Goal: Task Accomplishment & Management: Complete application form

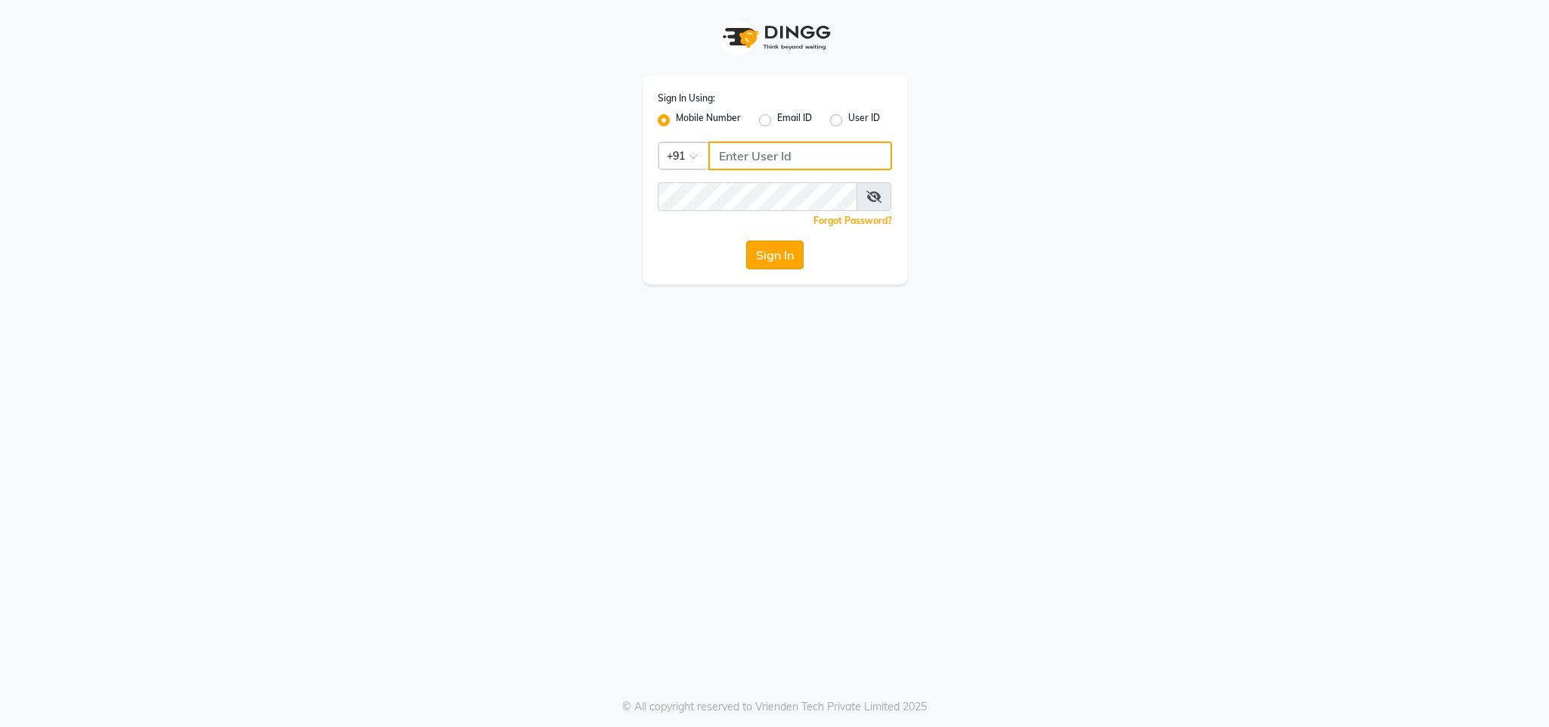
type input "8591746672"
click at [765, 252] on button "Sign In" at bounding box center [774, 254] width 57 height 29
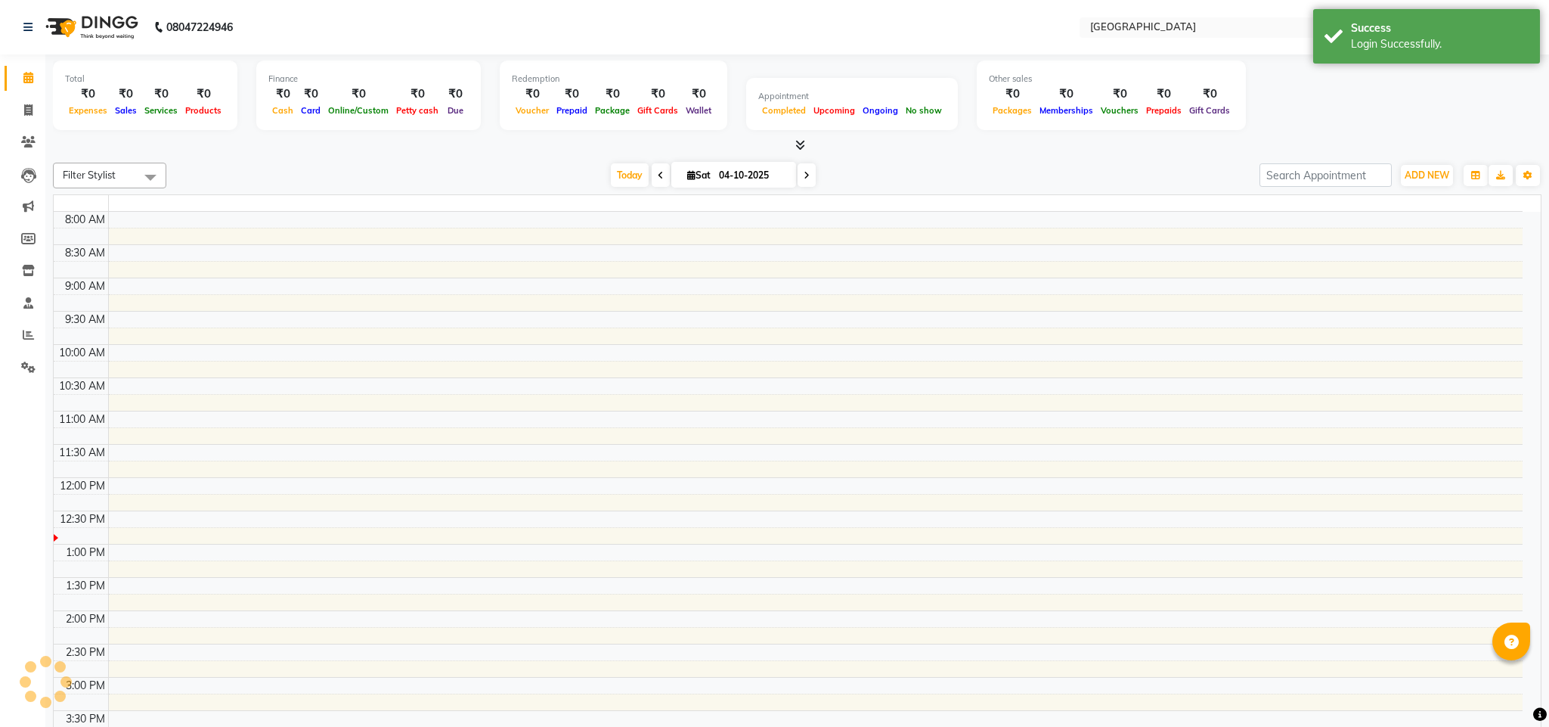
select select "en"
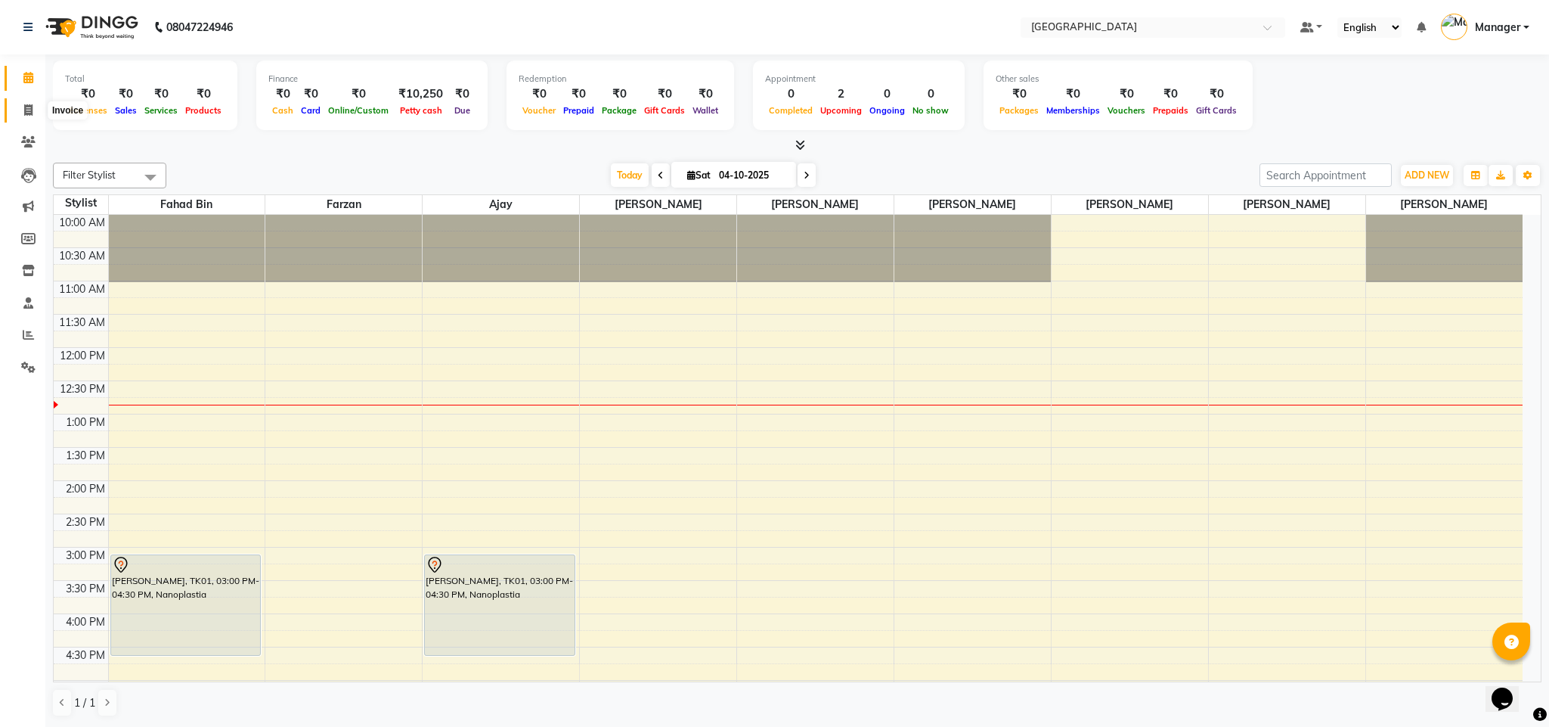
click at [26, 110] on icon at bounding box center [28, 109] width 8 height 11
select select "7353"
select select "service"
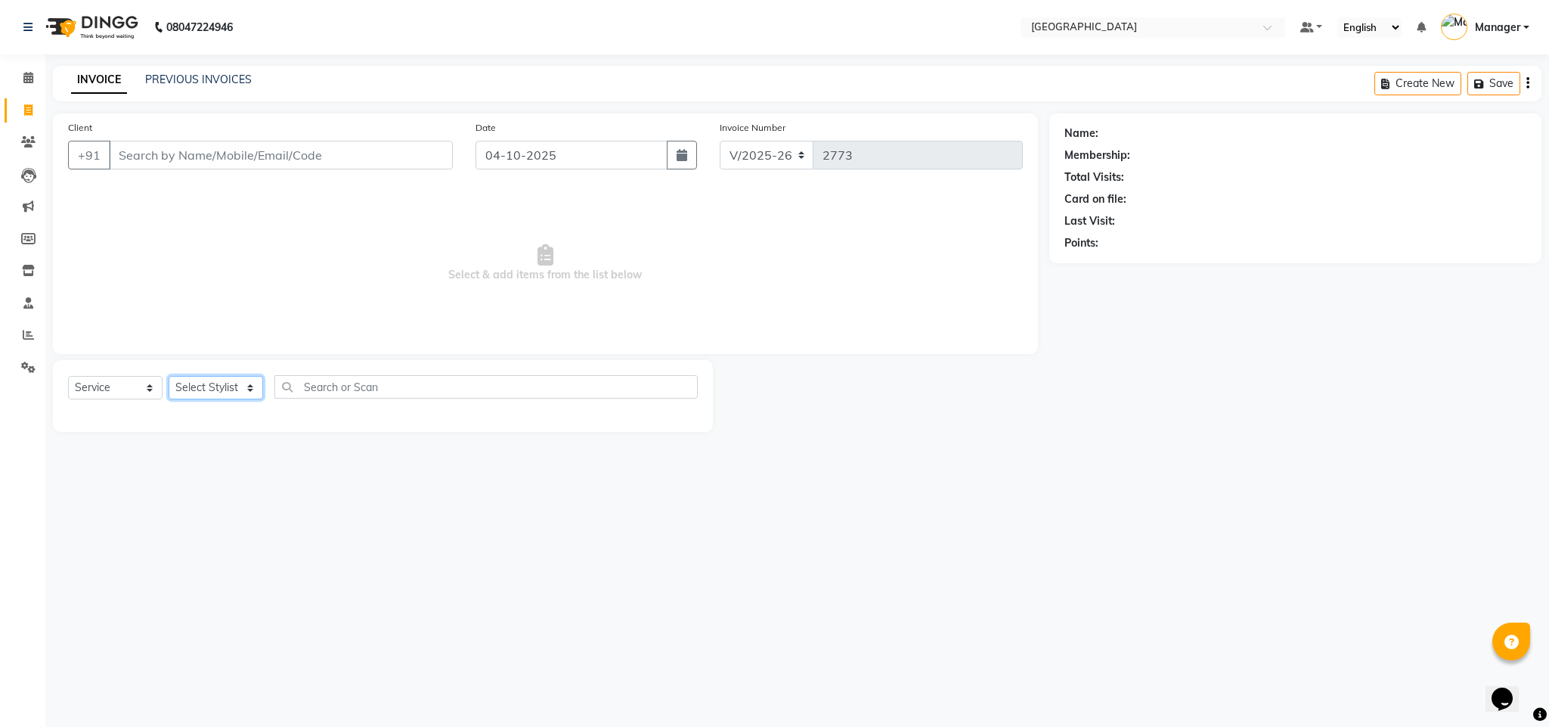
click at [223, 388] on select "Select Stylist ajay Fahad Bin farzan [PERSON_NAME] [PERSON_NAME] [PERSON_NAME] …" at bounding box center [216, 387] width 95 height 23
select select "63648"
click at [169, 377] on select "Select Stylist ajay Fahad Bin farzan [PERSON_NAME] [PERSON_NAME] [PERSON_NAME] …" at bounding box center [216, 387] width 95 height 23
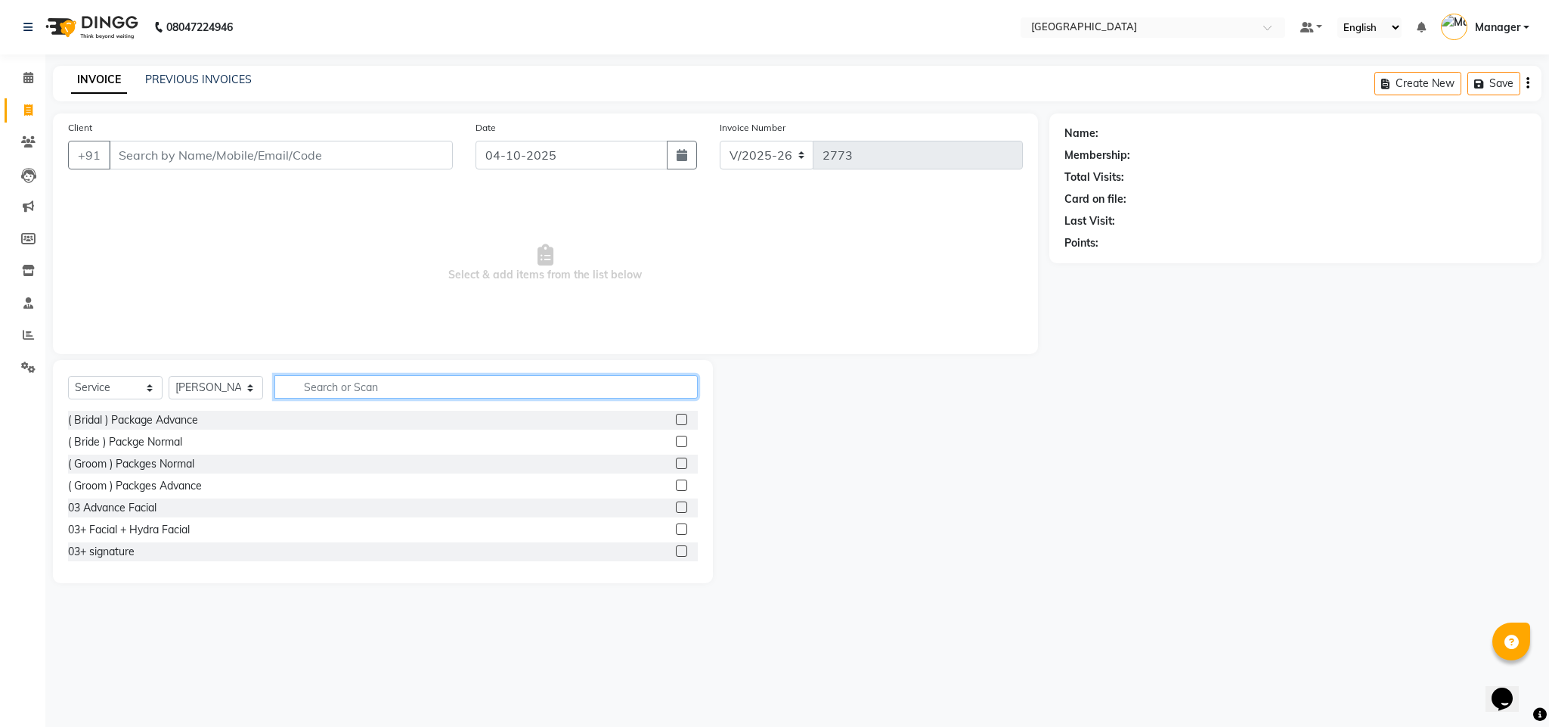
click at [420, 381] on input "text" at bounding box center [485, 386] width 423 height 23
type input "f"
type input "hl"
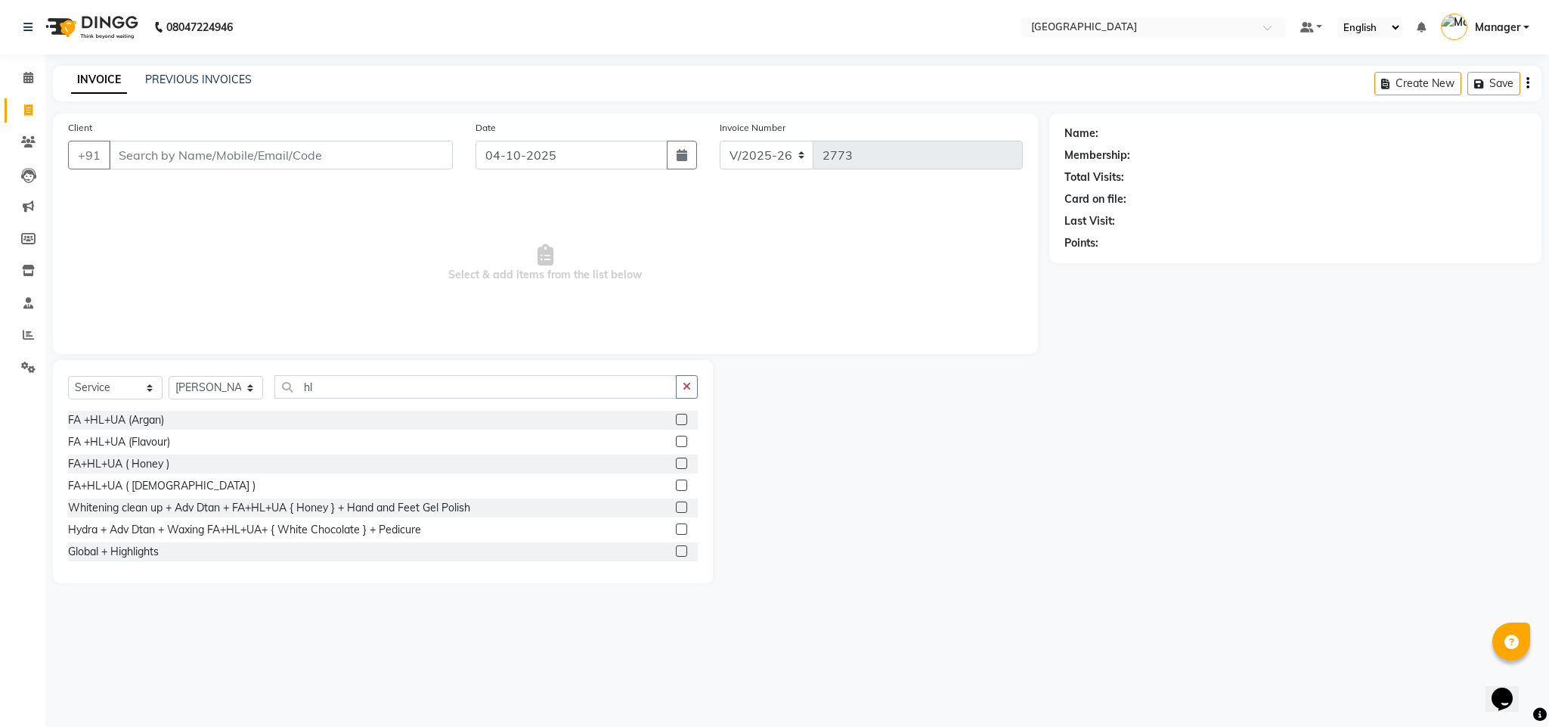
click at [676, 485] on label at bounding box center [681, 484] width 11 height 11
click at [676, 485] on input "checkbox" at bounding box center [681, 486] width 10 height 10
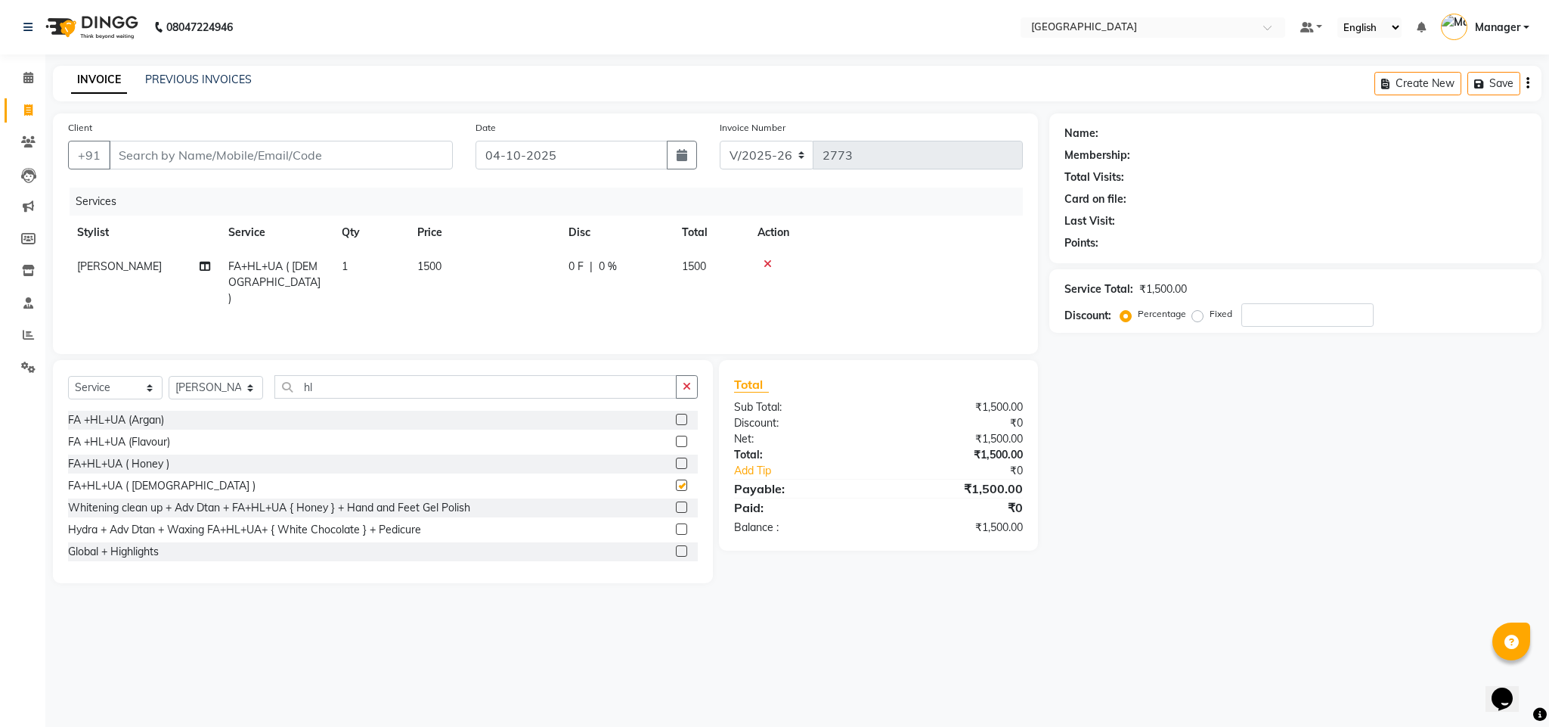
checkbox input "false"
click at [395, 155] on input "Client" at bounding box center [281, 155] width 344 height 29
type input "j"
type input "0"
type input "j"
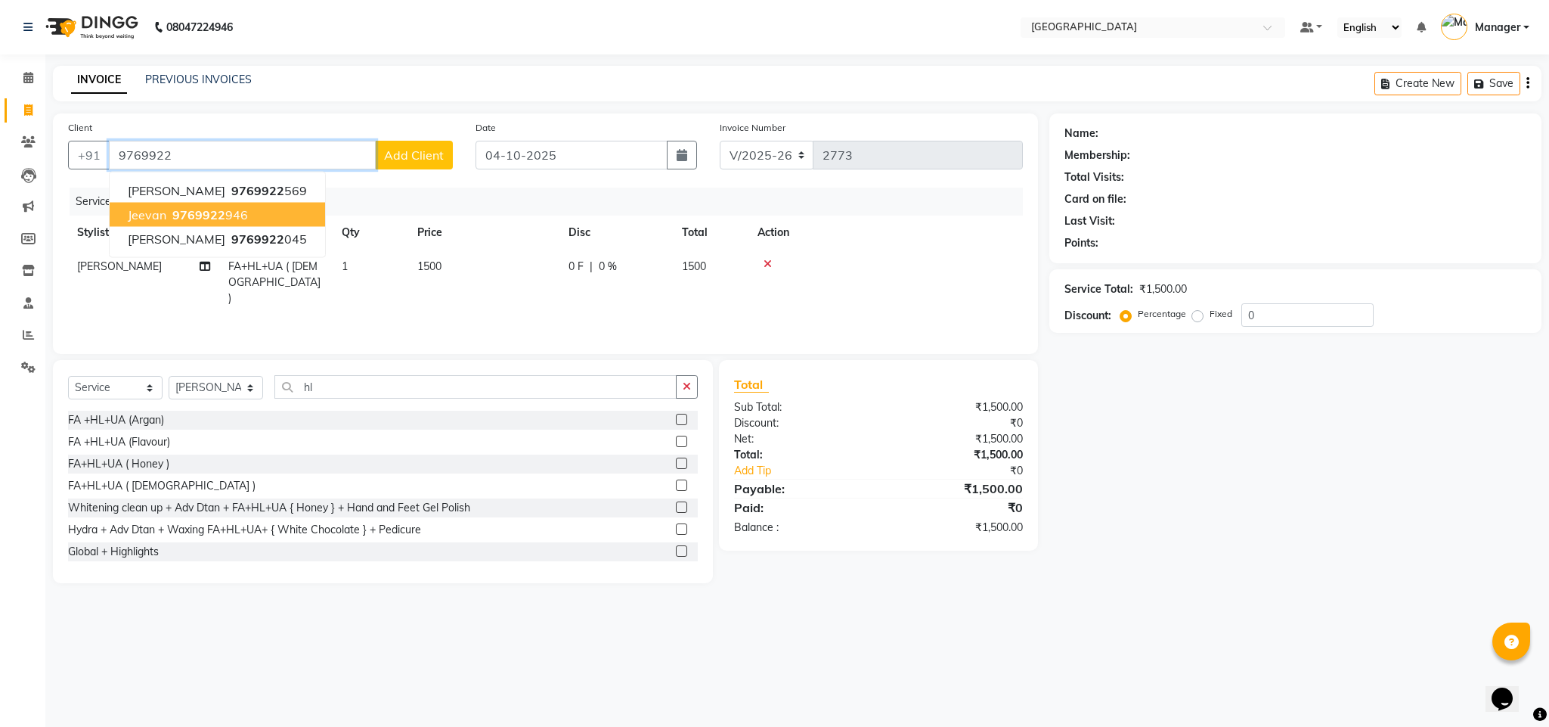
click at [243, 216] on ngb-highlight "9769922 946" at bounding box center [208, 214] width 79 height 15
type input "9769922946"
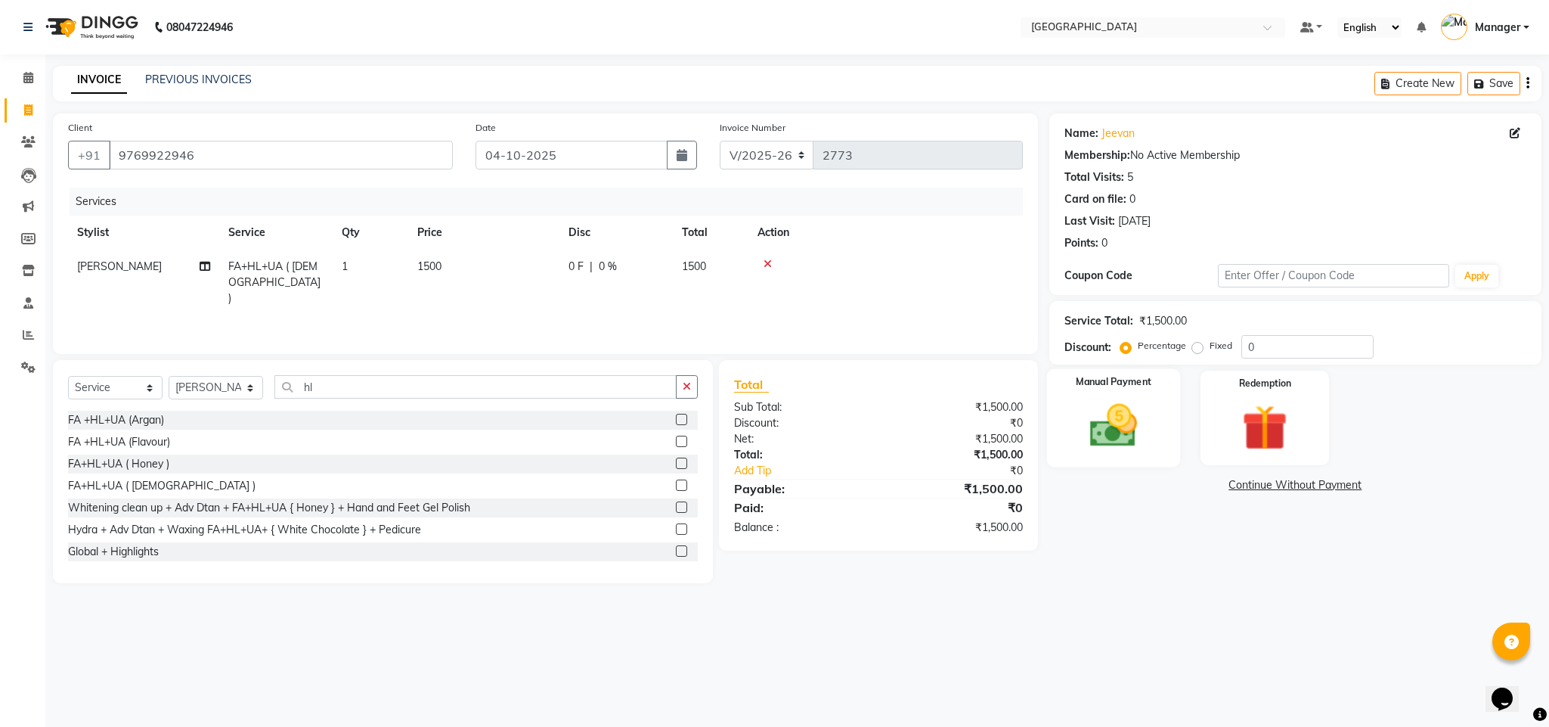
click at [1127, 426] on img at bounding box center [1113, 426] width 77 height 54
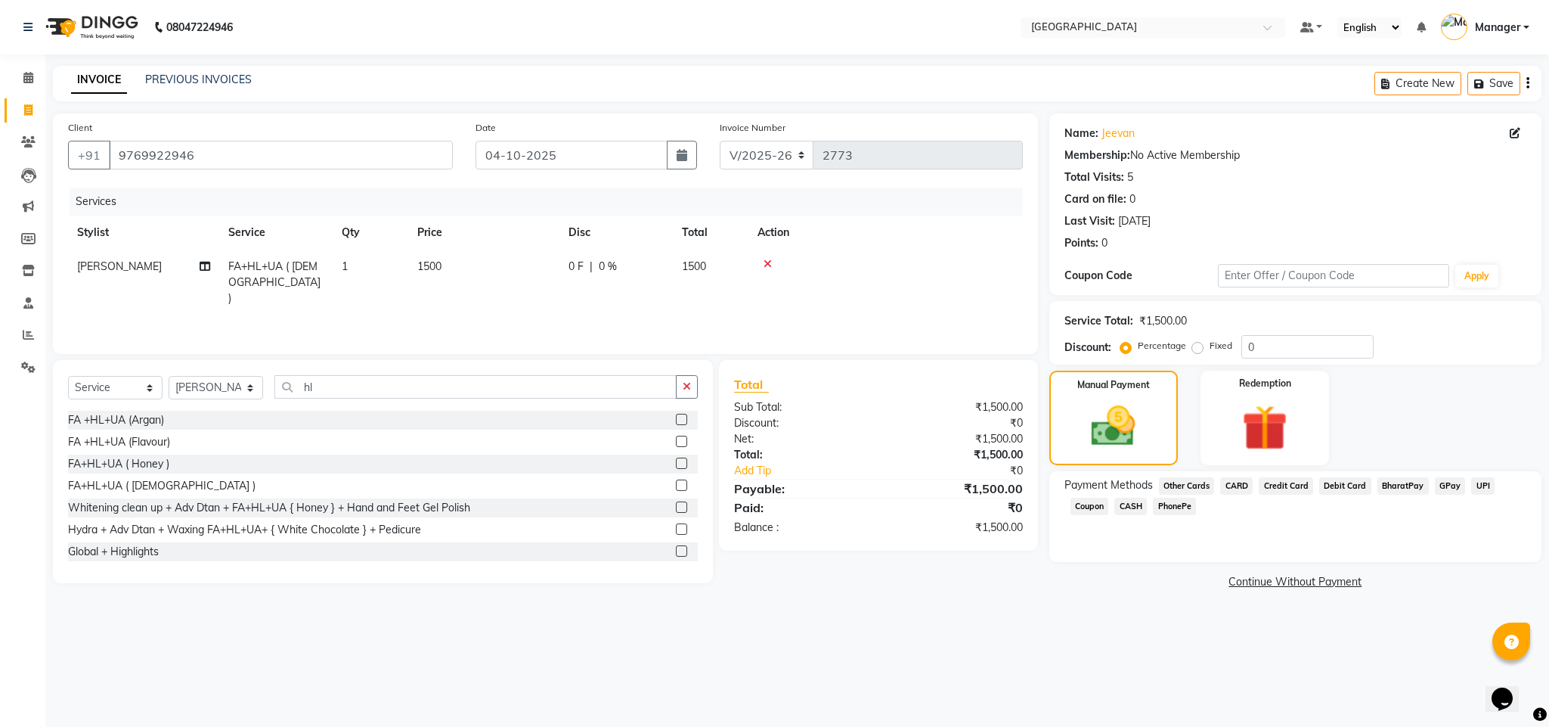
click at [1237, 485] on span "CARD" at bounding box center [1236, 485] width 33 height 17
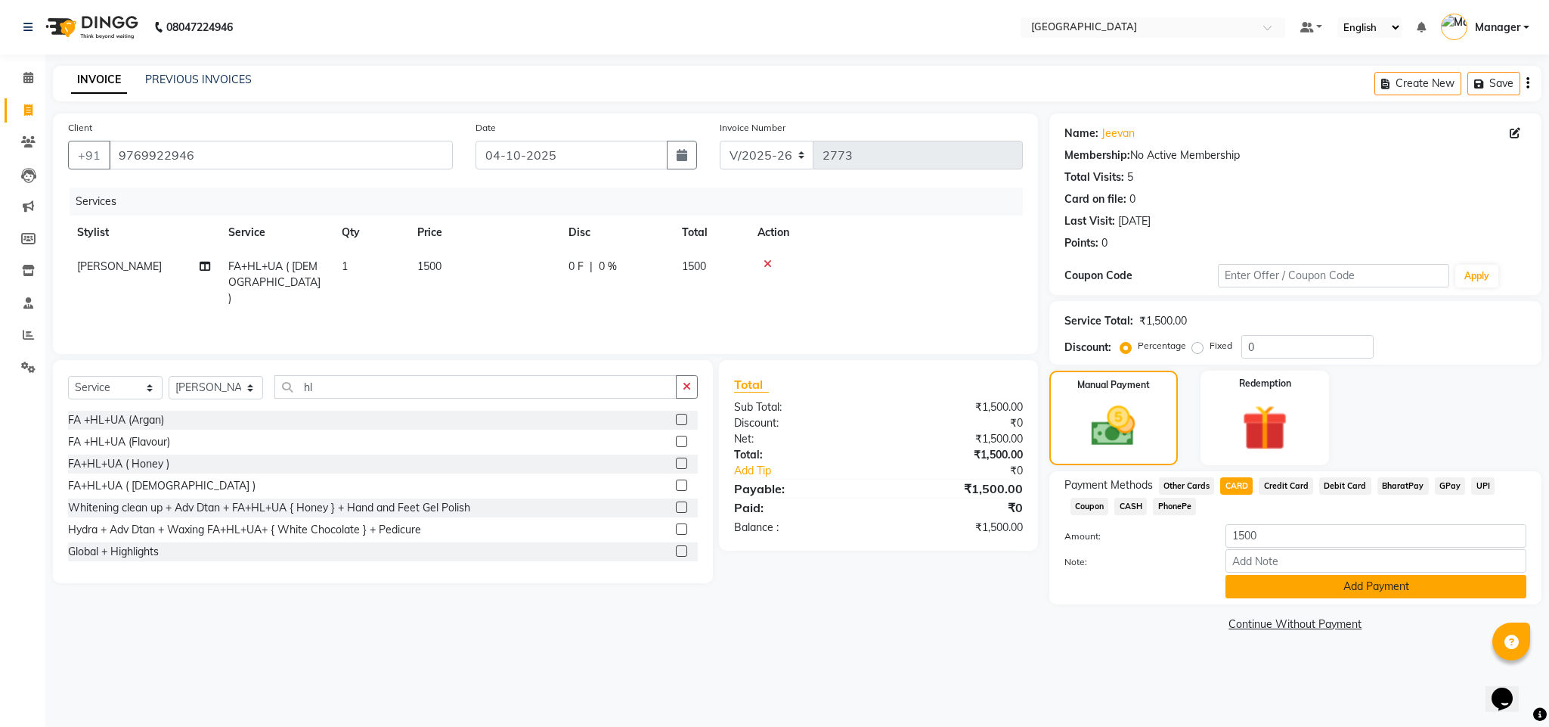
click at [1325, 585] on button "Add Payment" at bounding box center [1376, 586] width 301 height 23
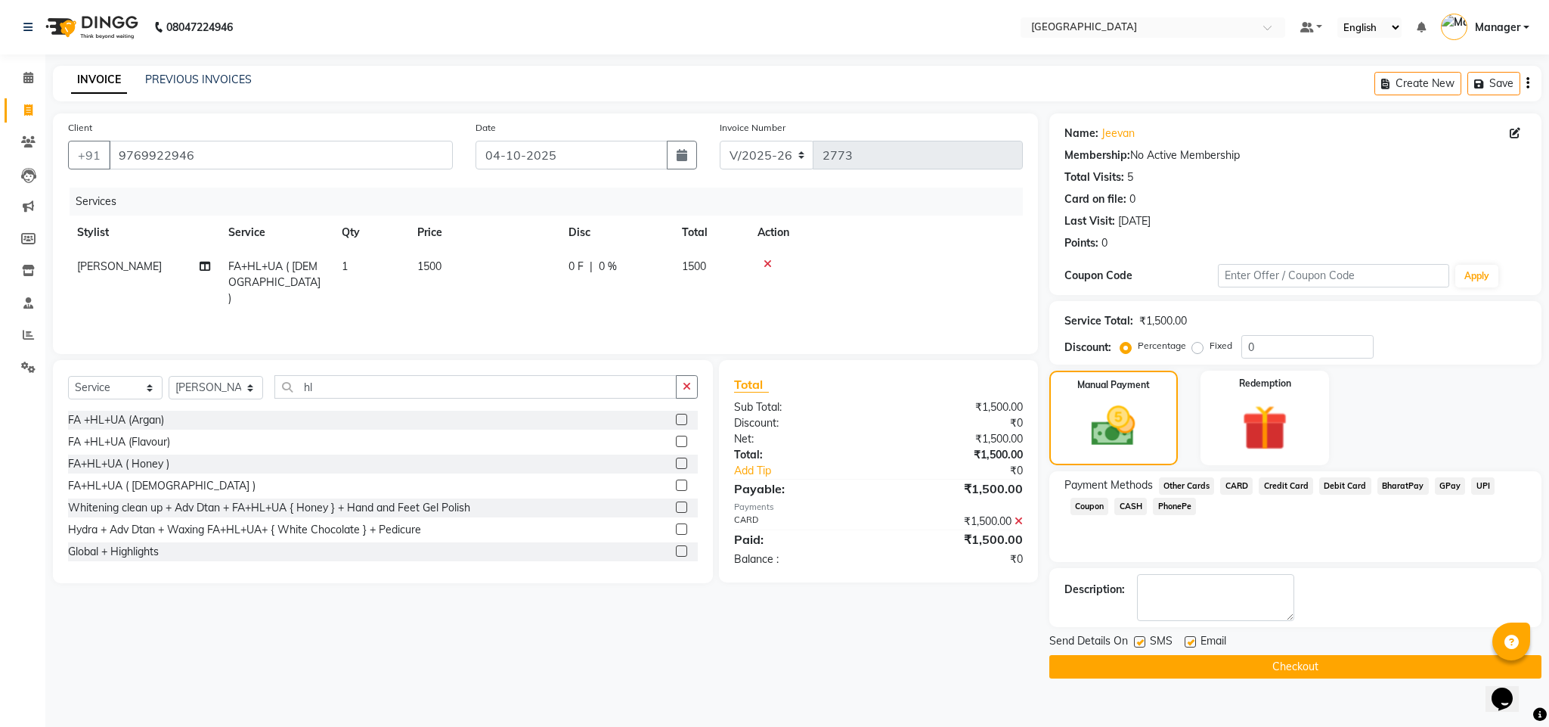
click at [1372, 665] on button "Checkout" at bounding box center [1296, 666] width 492 height 23
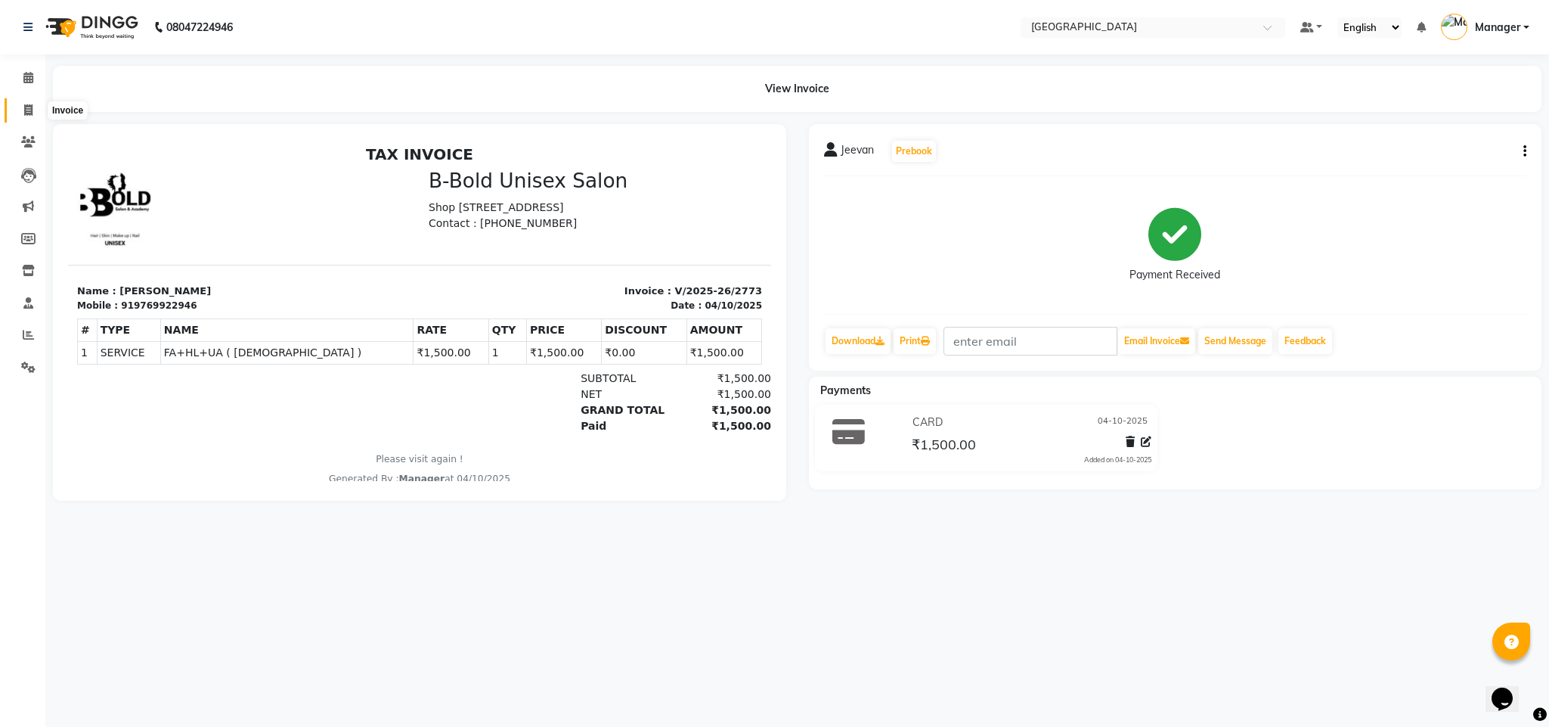
click at [28, 111] on icon at bounding box center [28, 109] width 8 height 11
select select "service"
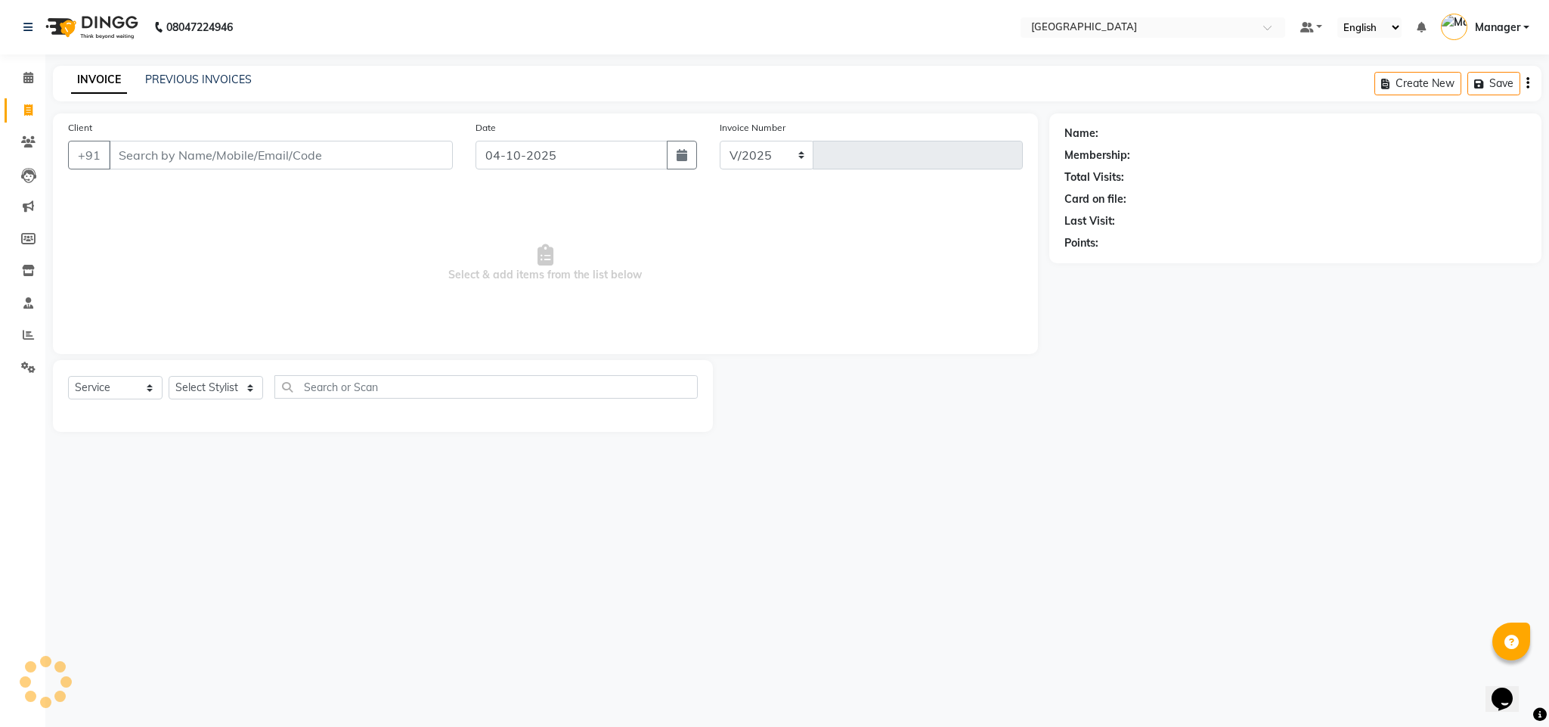
select select "7353"
type input "2774"
click at [307, 163] on input "Client" at bounding box center [281, 155] width 344 height 29
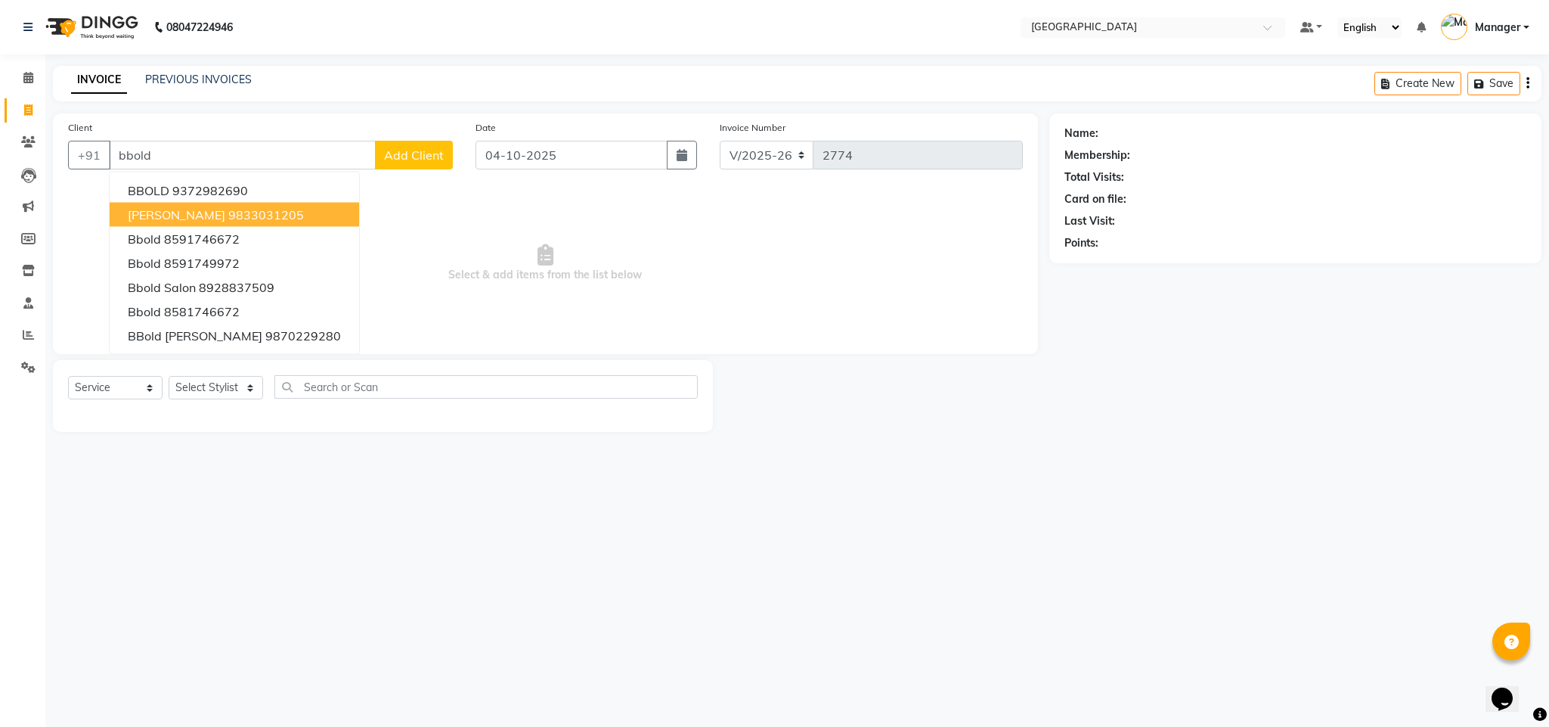
click at [238, 203] on button "BBOLD Bajuwala 9833031205" at bounding box center [235, 215] width 250 height 24
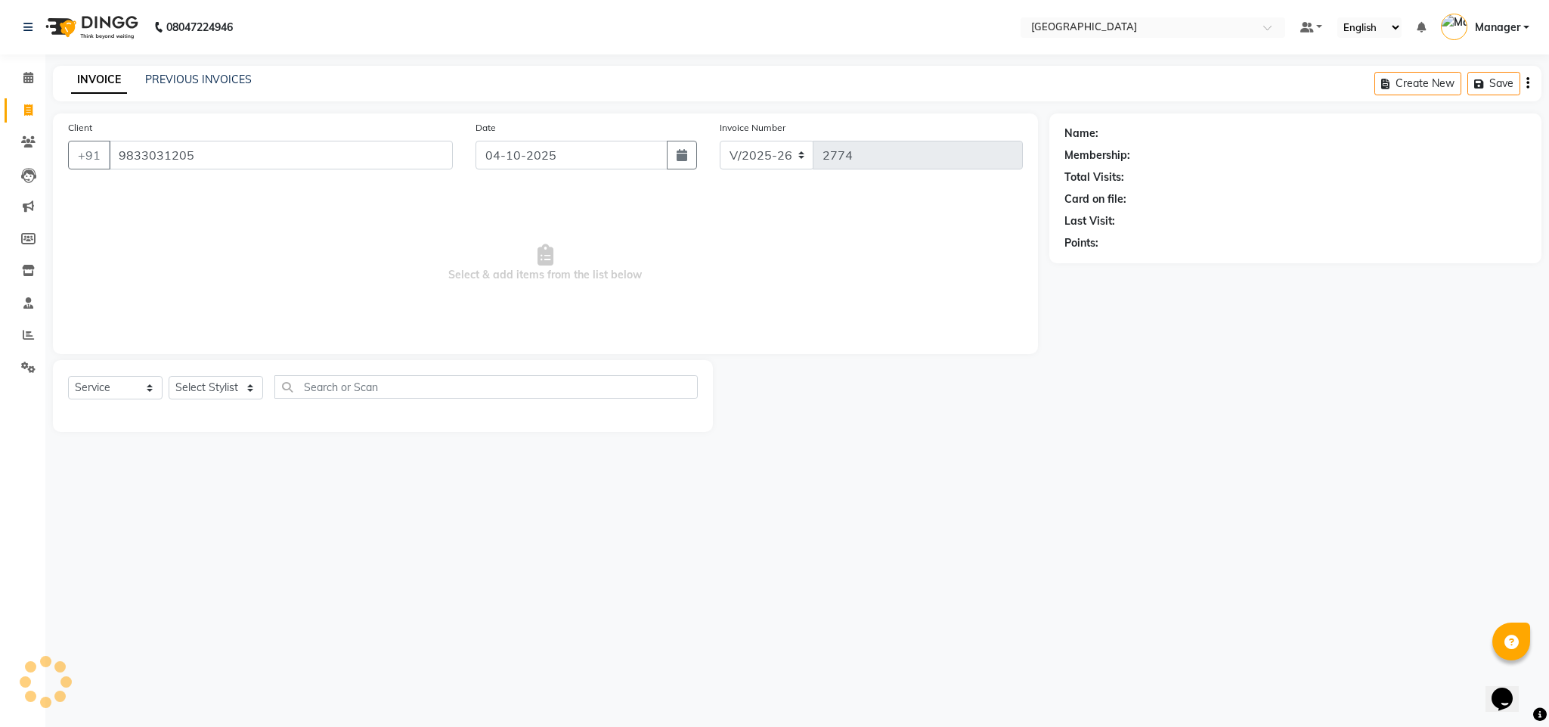
type input "9833031205"
click at [216, 380] on select "Select Stylist ajay Fahad Bin farzan [PERSON_NAME] [PERSON_NAME] [PERSON_NAME] …" at bounding box center [216, 387] width 95 height 23
select select "63647"
click at [169, 377] on select "Select Stylist ajay Fahad Bin farzan [PERSON_NAME] [PERSON_NAME] [PERSON_NAME] …" at bounding box center [216, 387] width 95 height 23
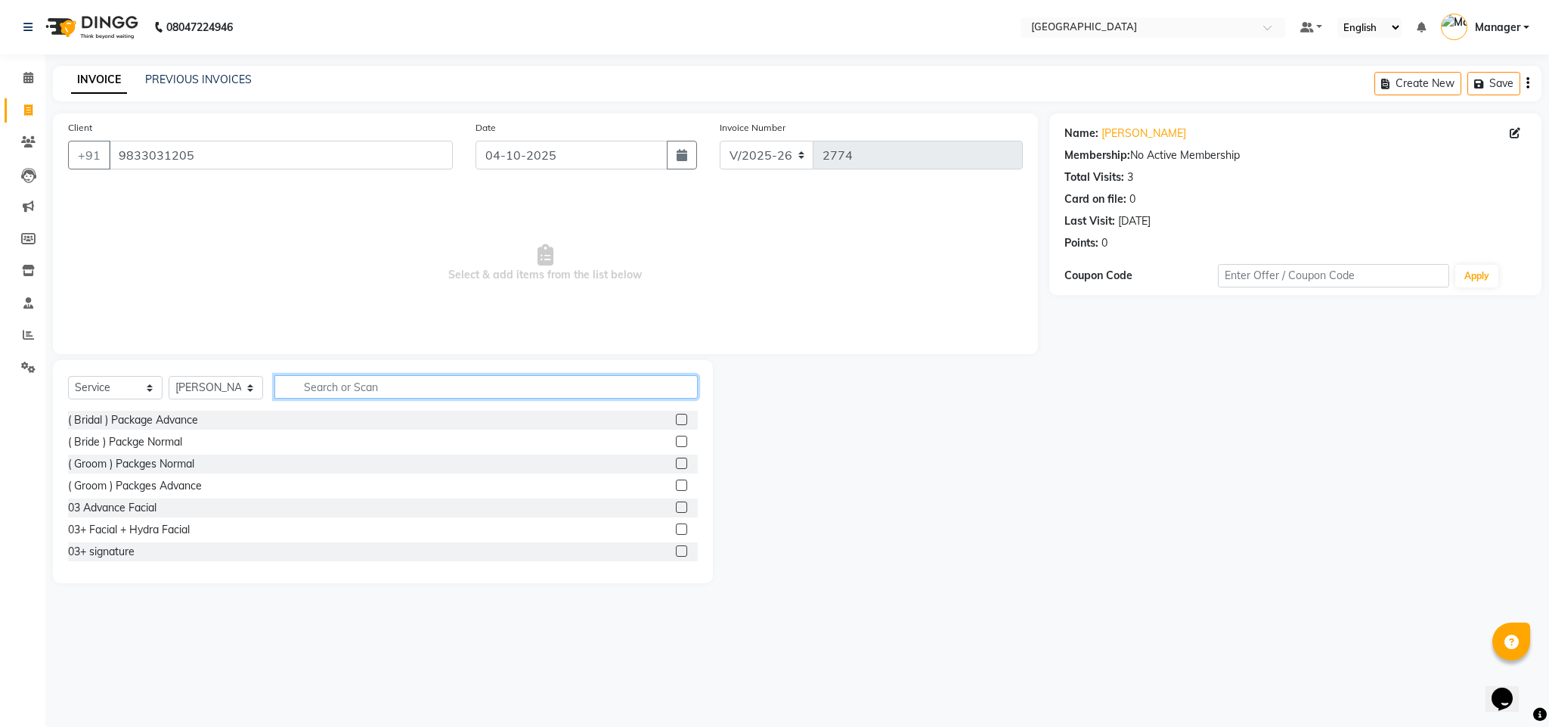
click at [495, 391] on input "text" at bounding box center [485, 386] width 423 height 23
type input "und"
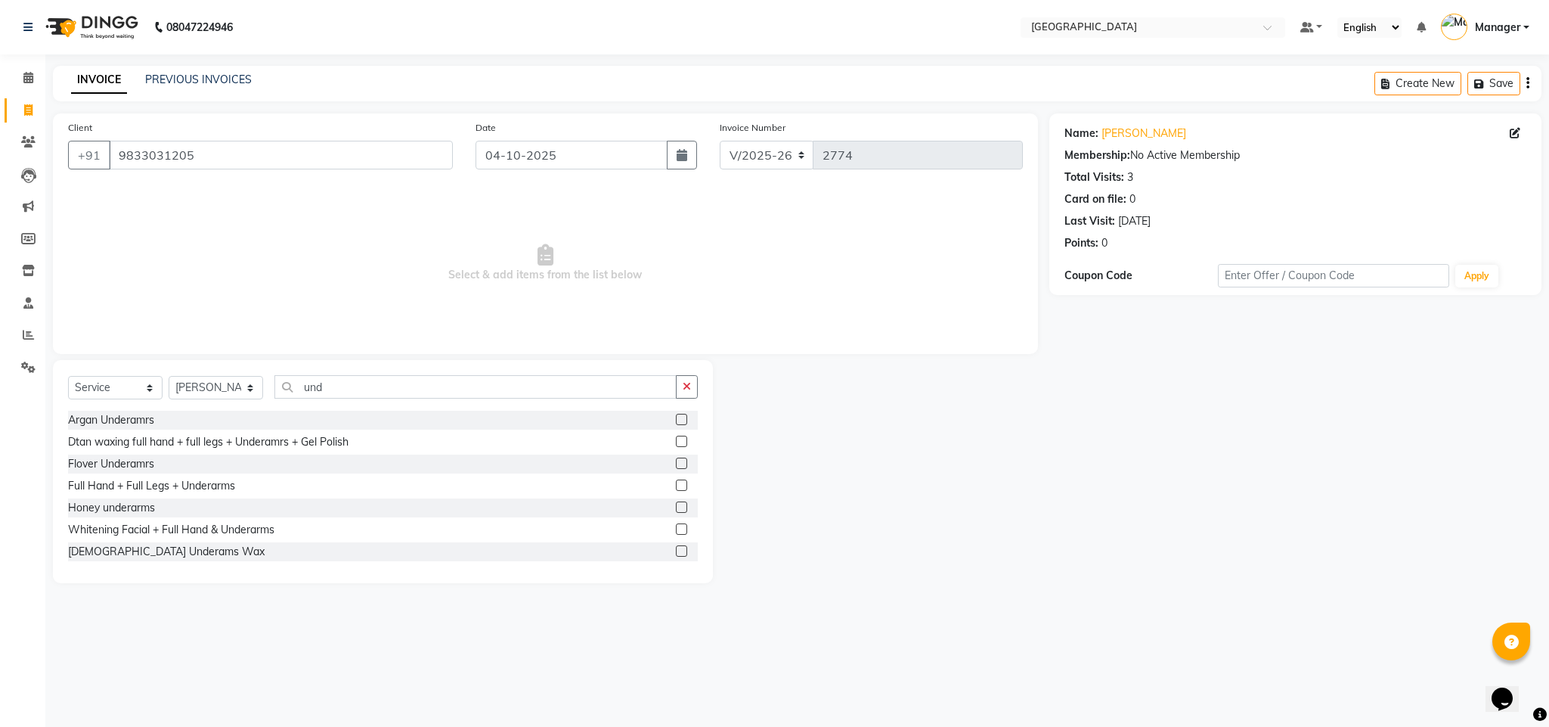
click at [676, 504] on label at bounding box center [681, 506] width 11 height 11
click at [676, 504] on input "checkbox" at bounding box center [681, 508] width 10 height 10
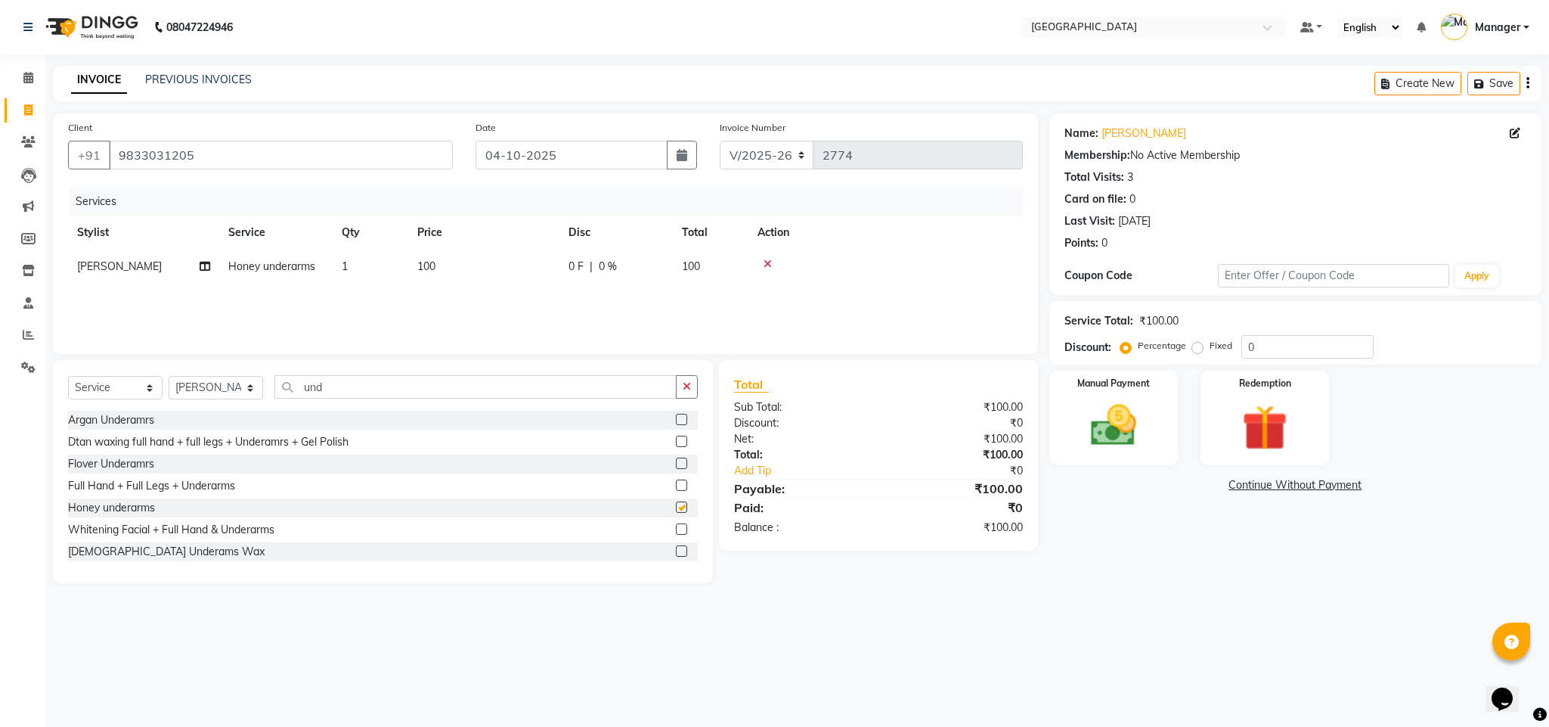
checkbox input "false"
click at [683, 388] on icon "button" at bounding box center [687, 386] width 8 height 11
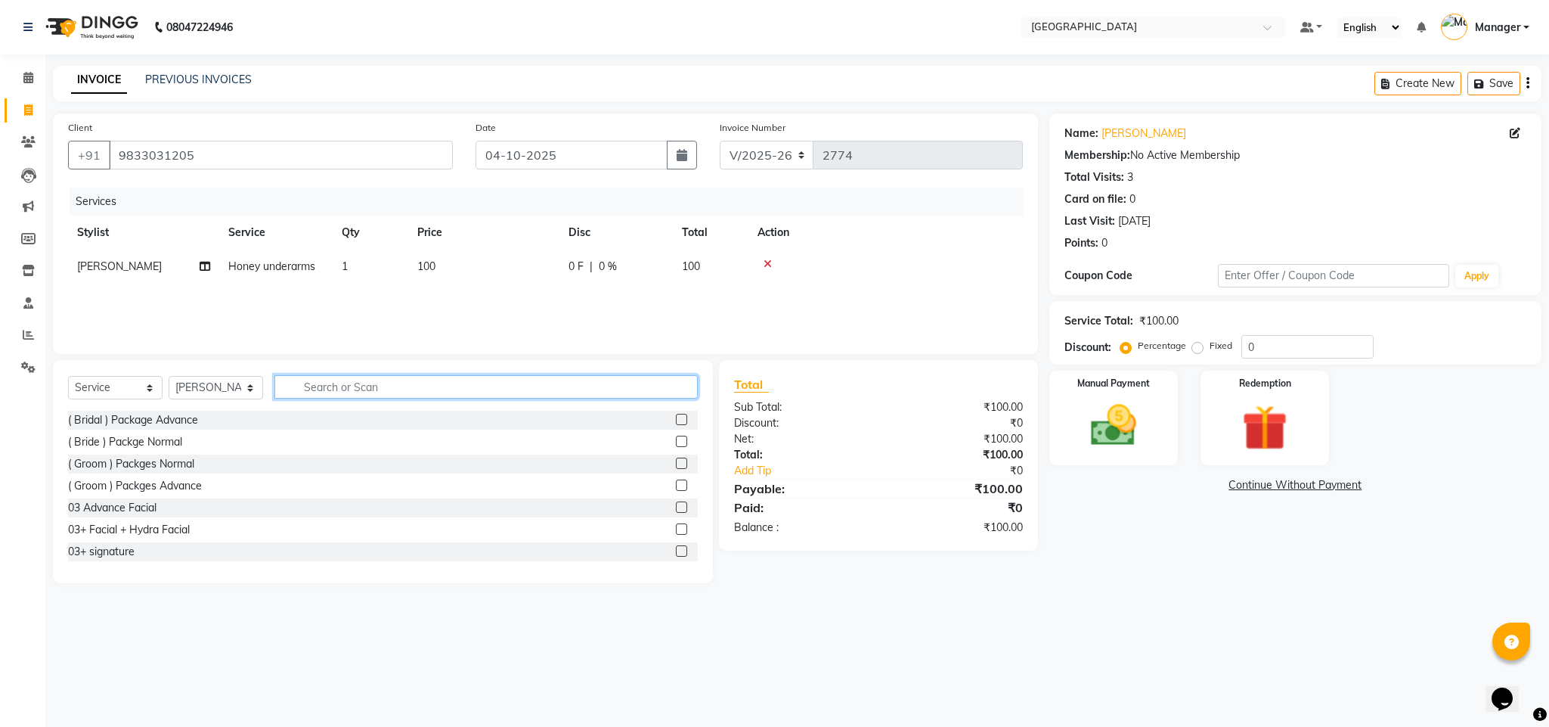
click at [567, 380] on input "text" at bounding box center [485, 386] width 423 height 23
type input "face"
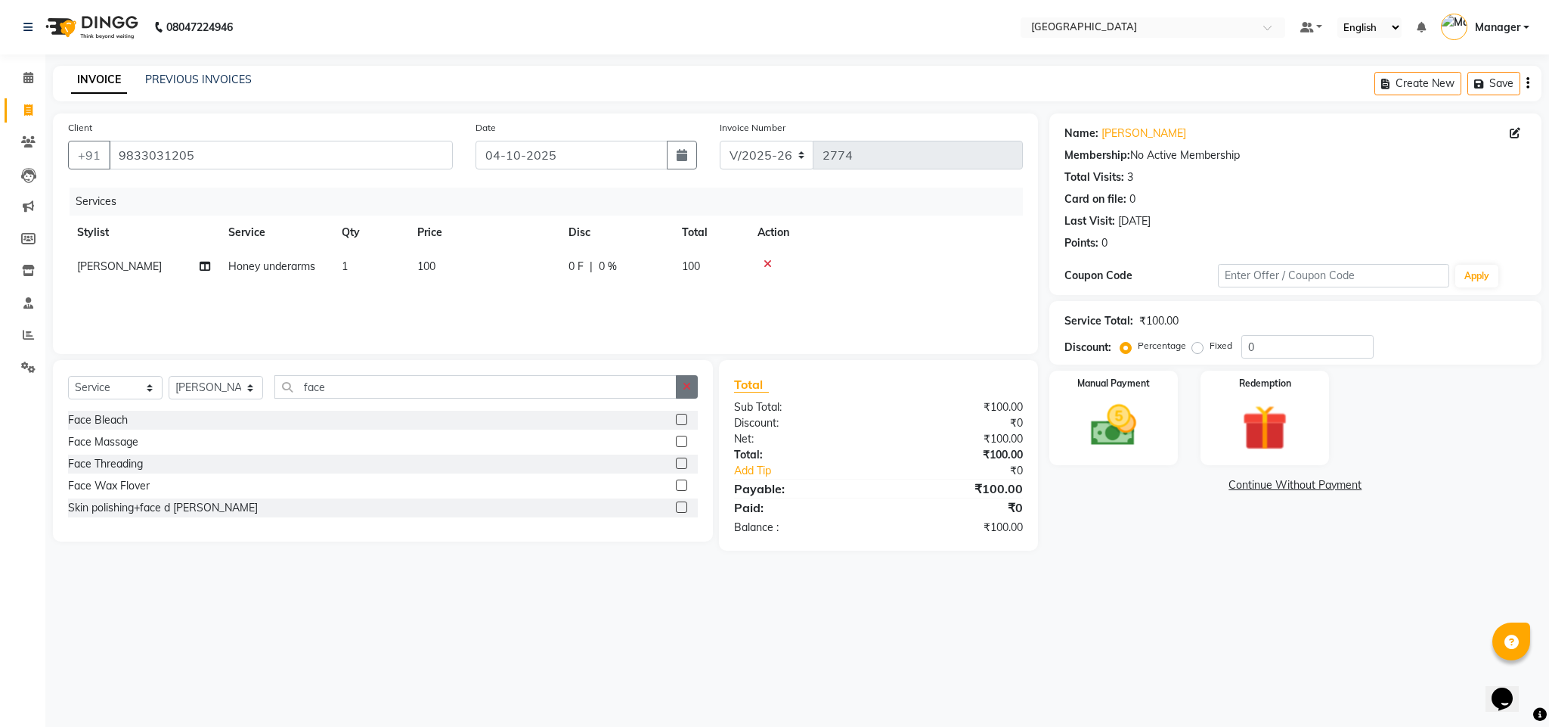
click at [688, 383] on icon "button" at bounding box center [687, 386] width 8 height 11
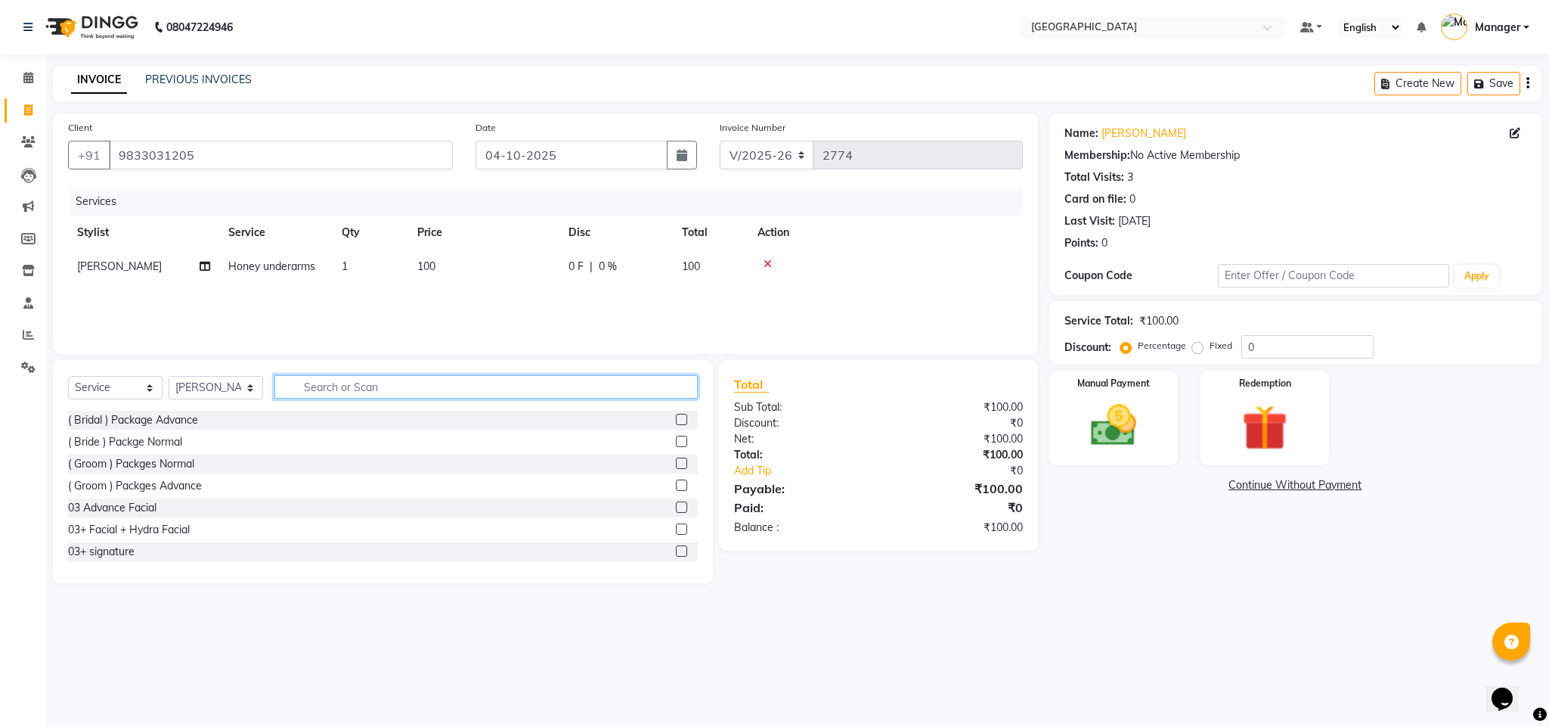
click at [445, 383] on input "text" at bounding box center [485, 386] width 423 height 23
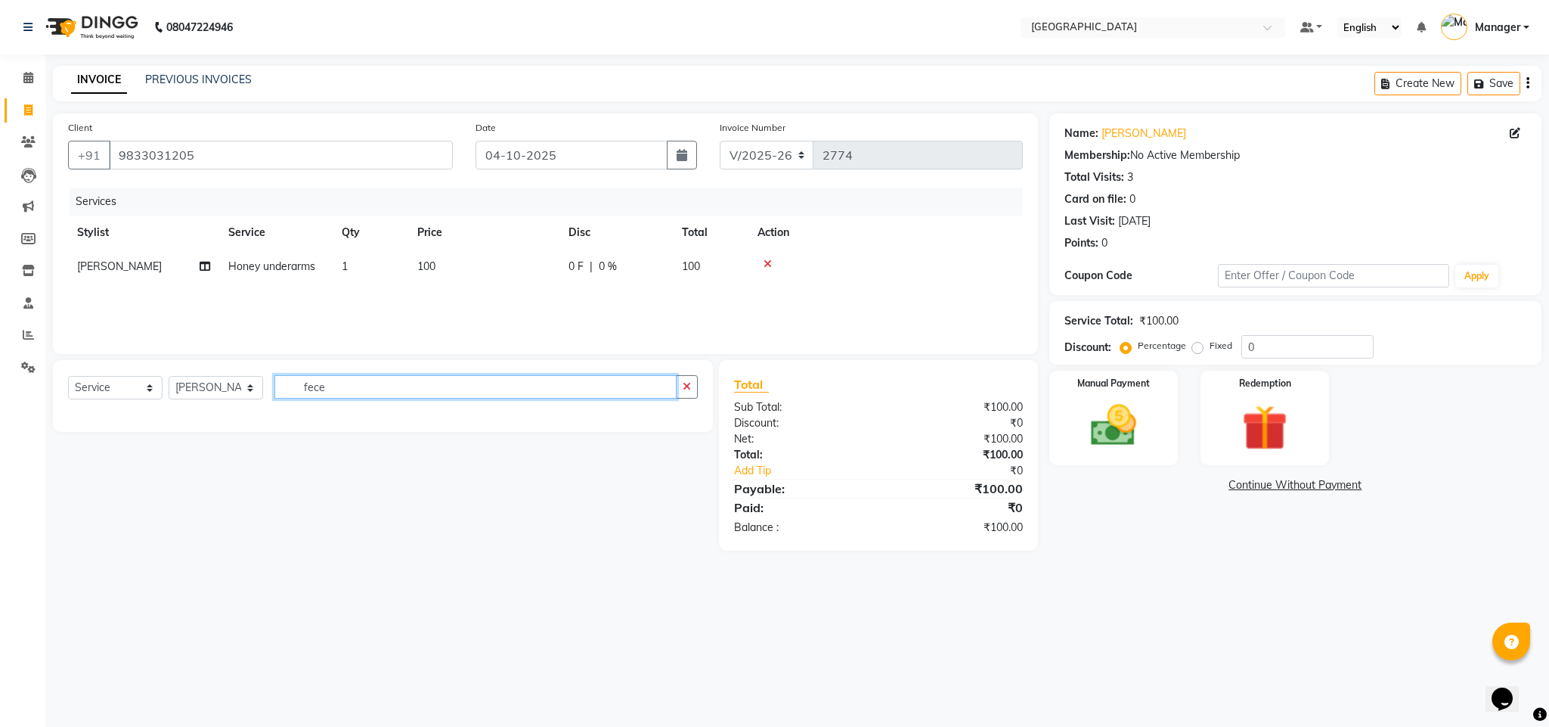
click at [445, 383] on input "fece" at bounding box center [475, 386] width 402 height 23
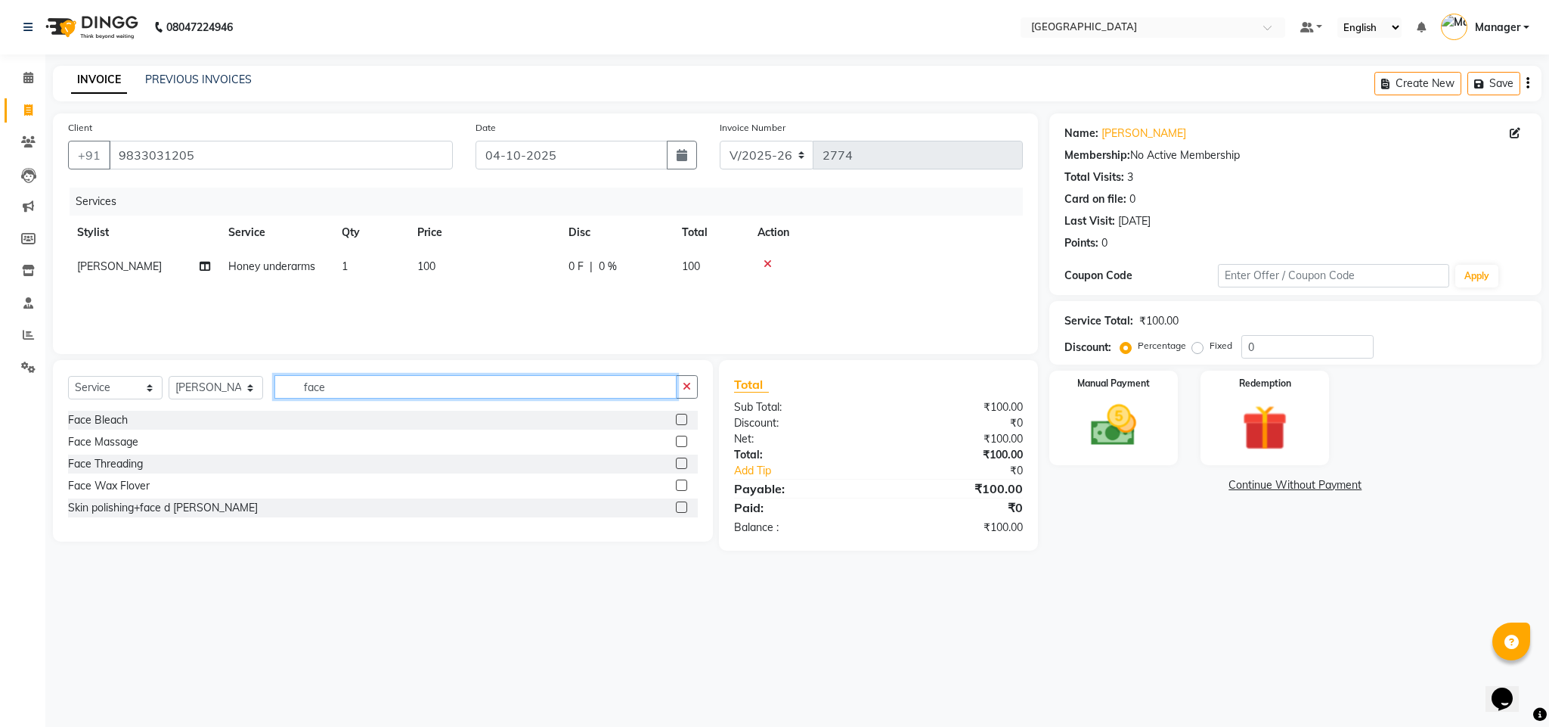
type input "face"
click at [681, 483] on label at bounding box center [681, 484] width 11 height 11
click at [681, 483] on input "checkbox" at bounding box center [681, 486] width 10 height 10
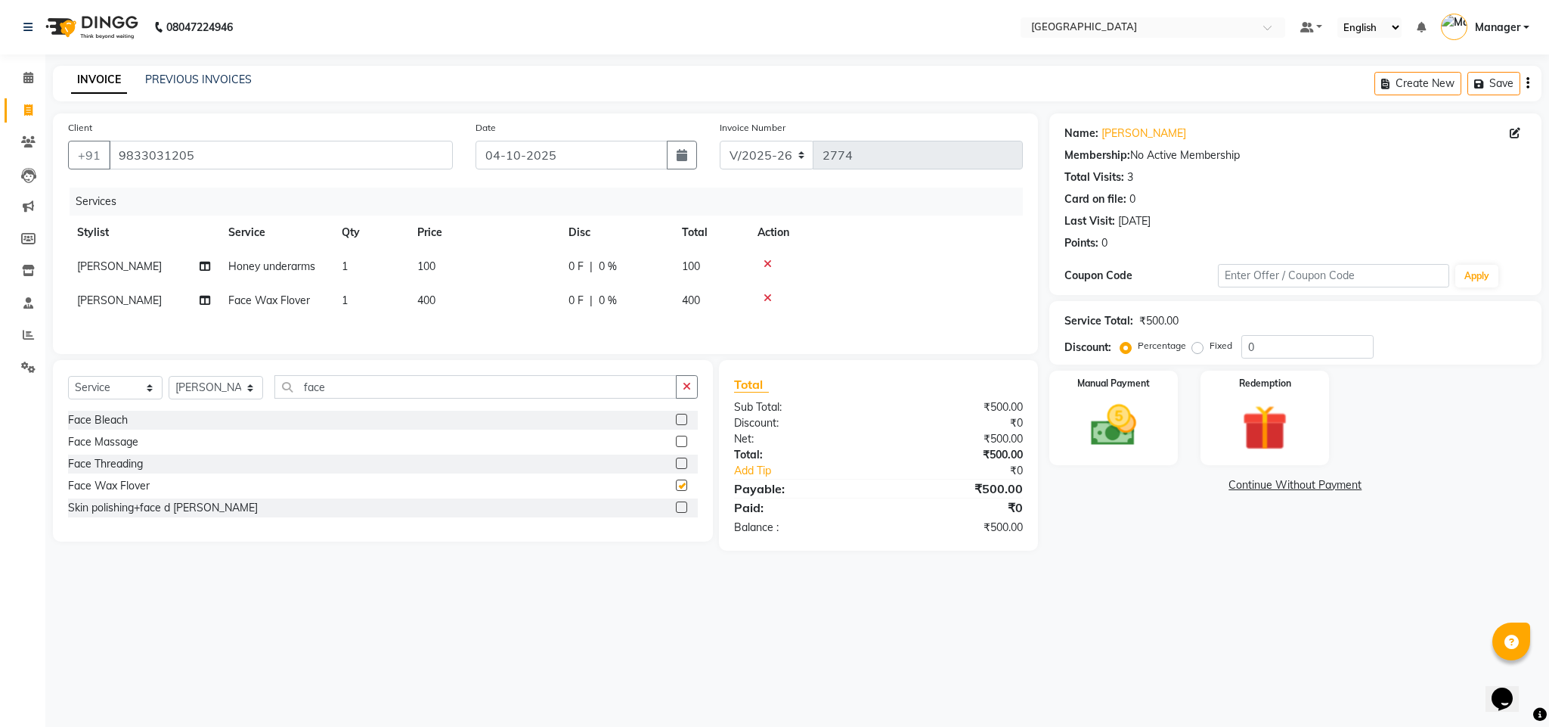
checkbox input "false"
click at [423, 297] on span "400" at bounding box center [426, 300] width 18 height 14
select select "63647"
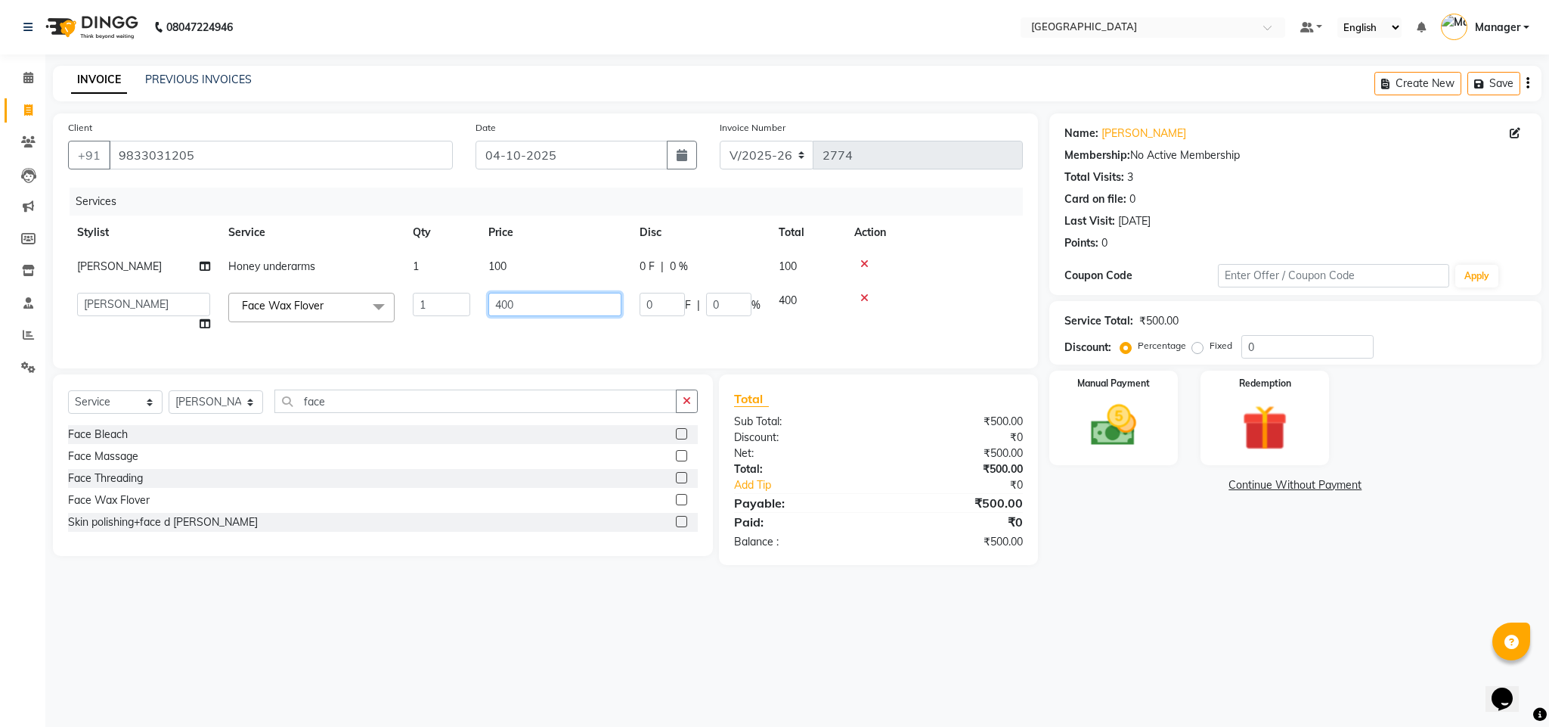
click at [501, 300] on input "400" at bounding box center [554, 304] width 133 height 23
type input "300"
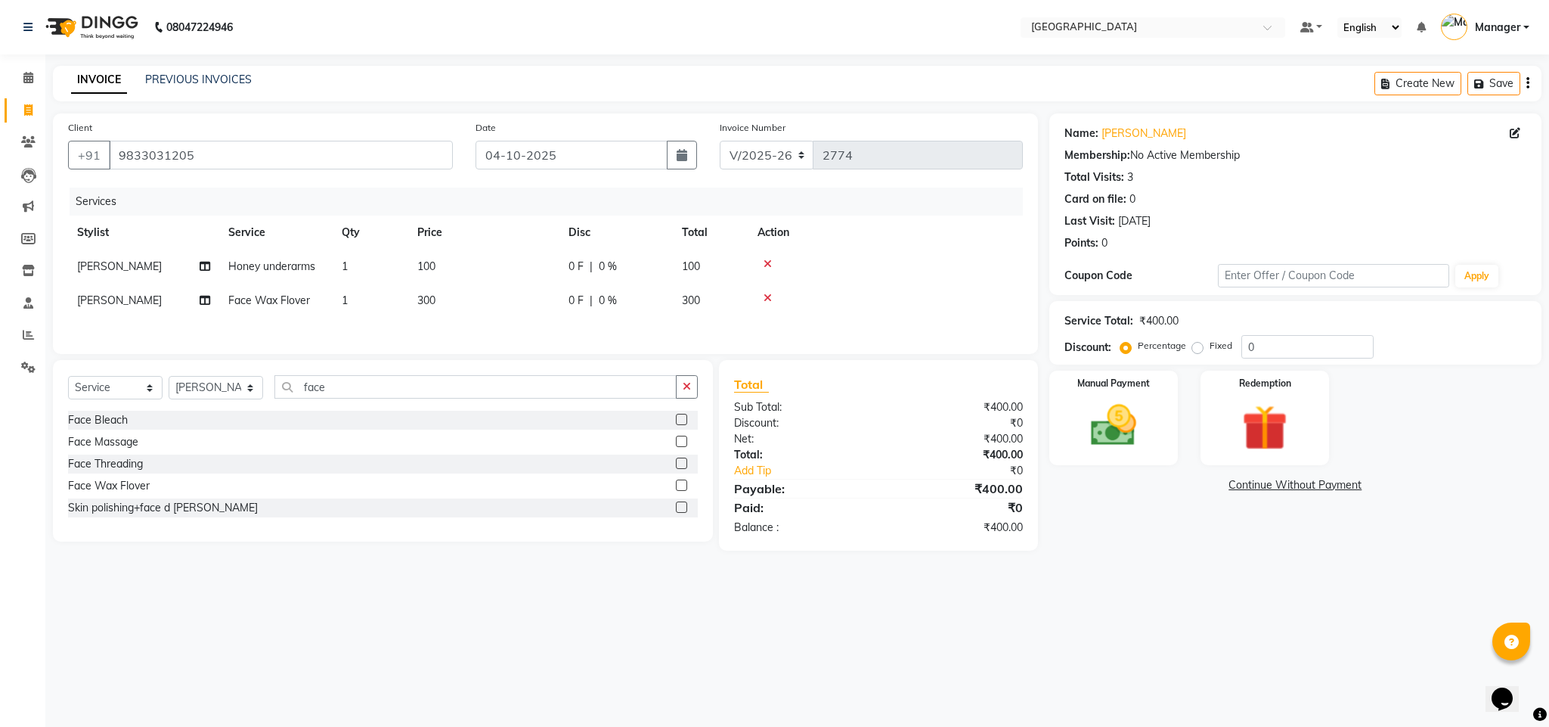
click at [533, 323] on div "Services Stylist Service Qty Price Disc Total Action Samiya Honey underarms 1 1…" at bounding box center [545, 263] width 955 height 151
click at [1164, 418] on div "Manual Payment" at bounding box center [1114, 418] width 134 height 98
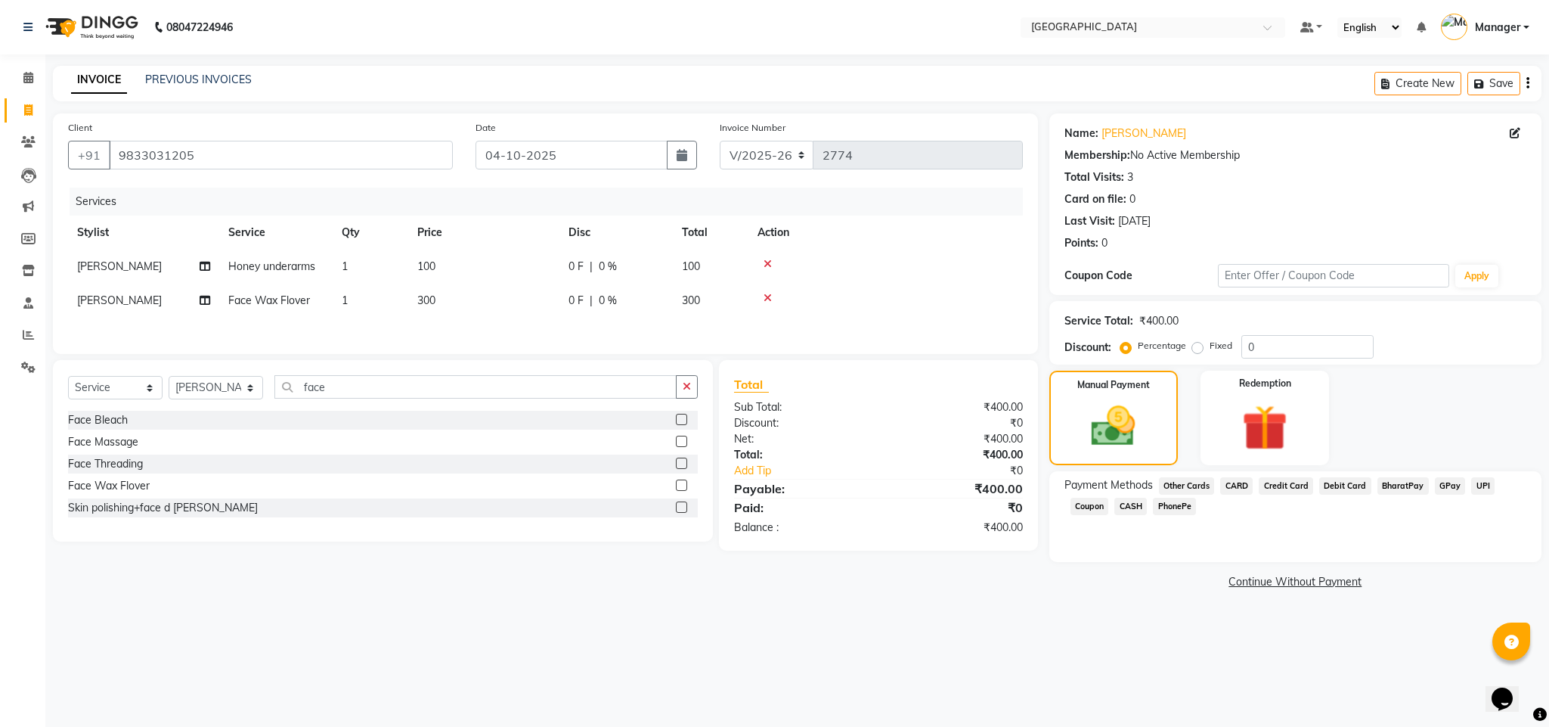
click at [1448, 482] on span "GPay" at bounding box center [1450, 485] width 31 height 17
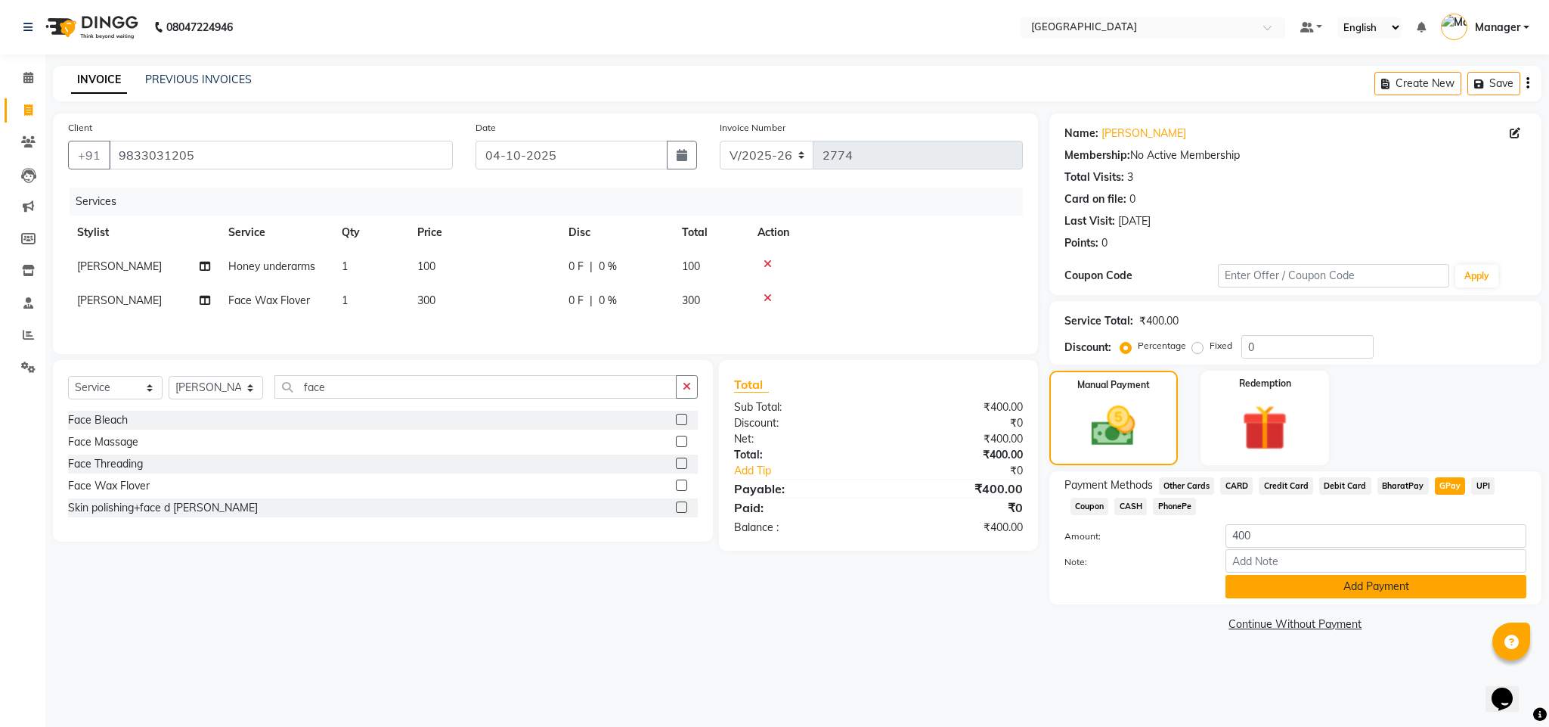
click at [1341, 586] on button "Add Payment" at bounding box center [1376, 586] width 301 height 23
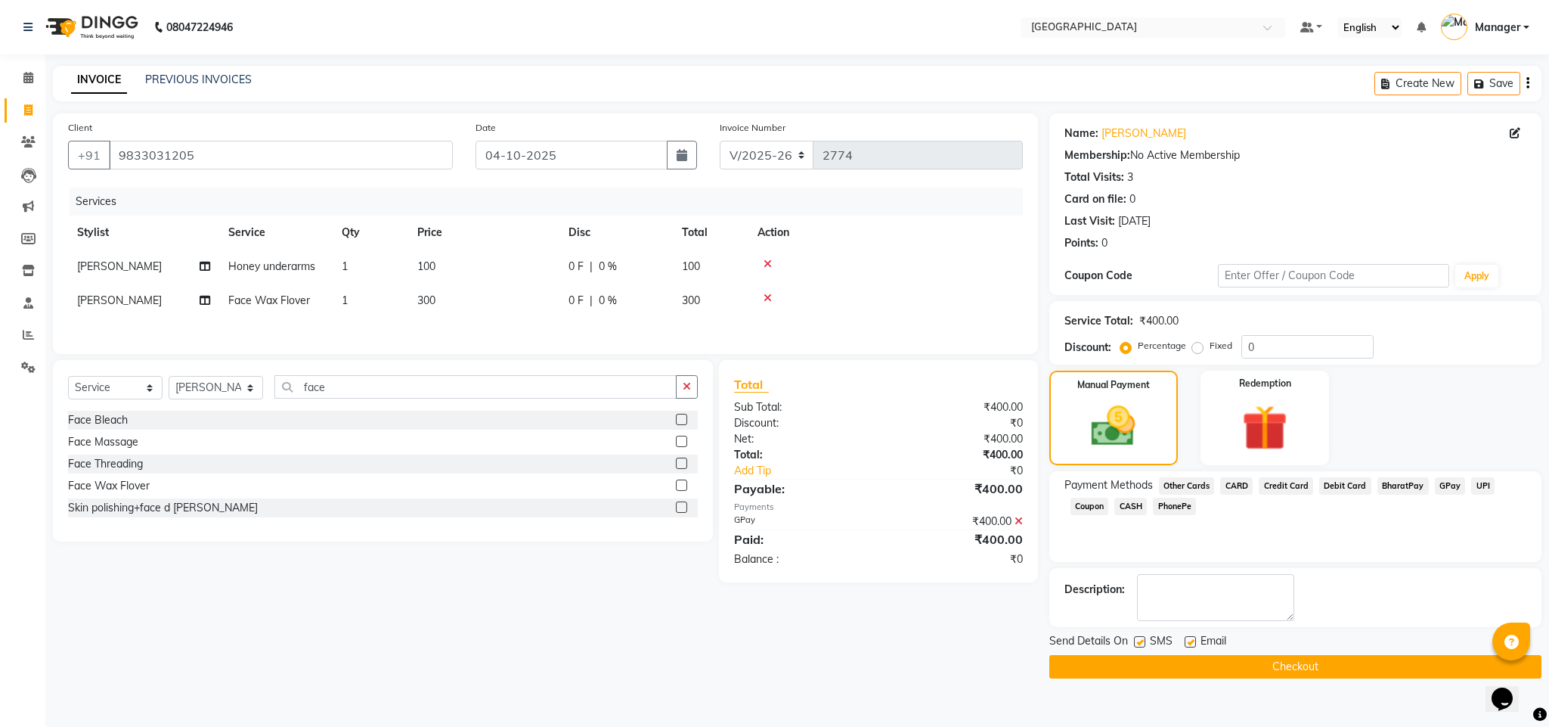
click at [1318, 661] on button "Checkout" at bounding box center [1296, 666] width 492 height 23
